Goal: Check status: Check status

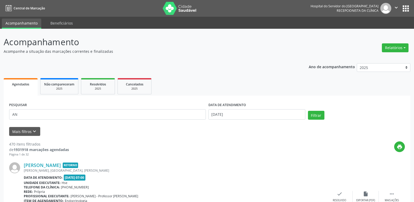
type input "A"
type input "[PERSON_NAME]"
click at [315, 113] on button "Filtrar" at bounding box center [316, 115] width 16 height 9
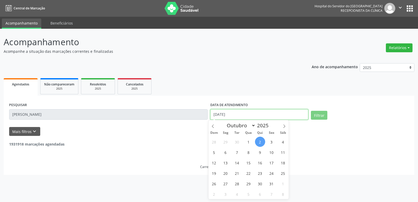
click at [240, 115] on input "[DATE]" at bounding box center [259, 114] width 98 height 10
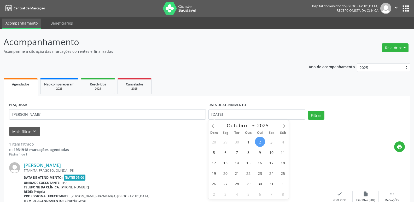
click at [311, 153] on div "print" at bounding box center [237, 148] width 336 height 15
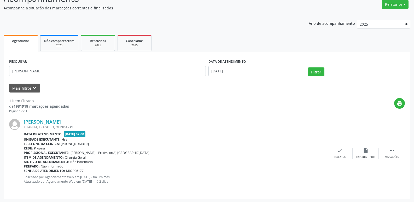
scroll to position [44, 0]
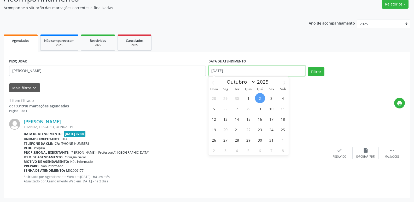
click at [250, 71] on input "[DATE]" at bounding box center [257, 71] width 97 height 10
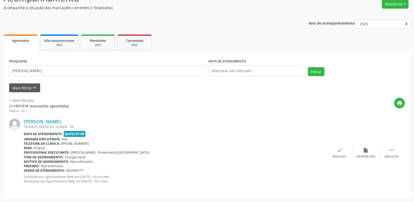
click at [322, 106] on div "print" at bounding box center [237, 105] width 336 height 15
click at [317, 71] on button "Filtrar" at bounding box center [316, 71] width 16 height 9
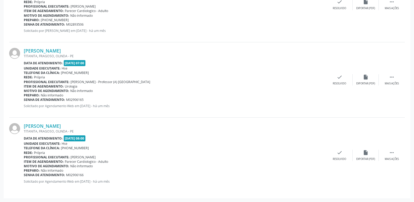
scroll to position [323, 0]
